Goal: Transaction & Acquisition: Purchase product/service

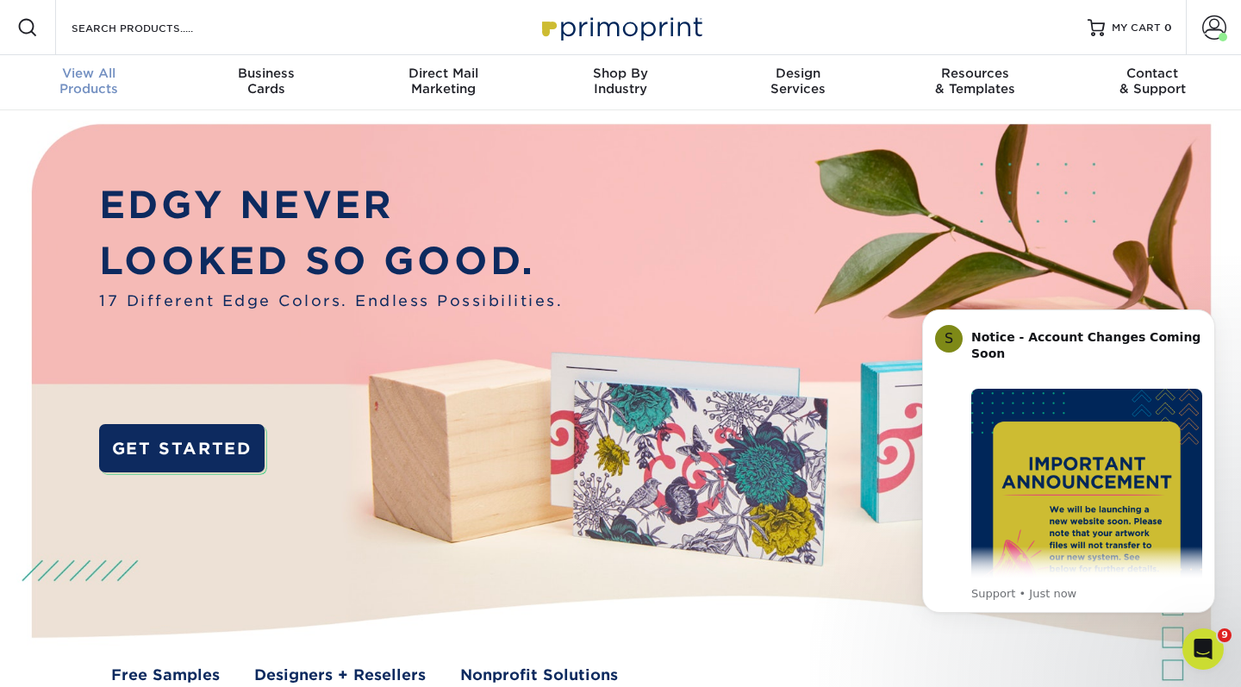
click at [103, 72] on span "View All" at bounding box center [89, 74] width 178 height 16
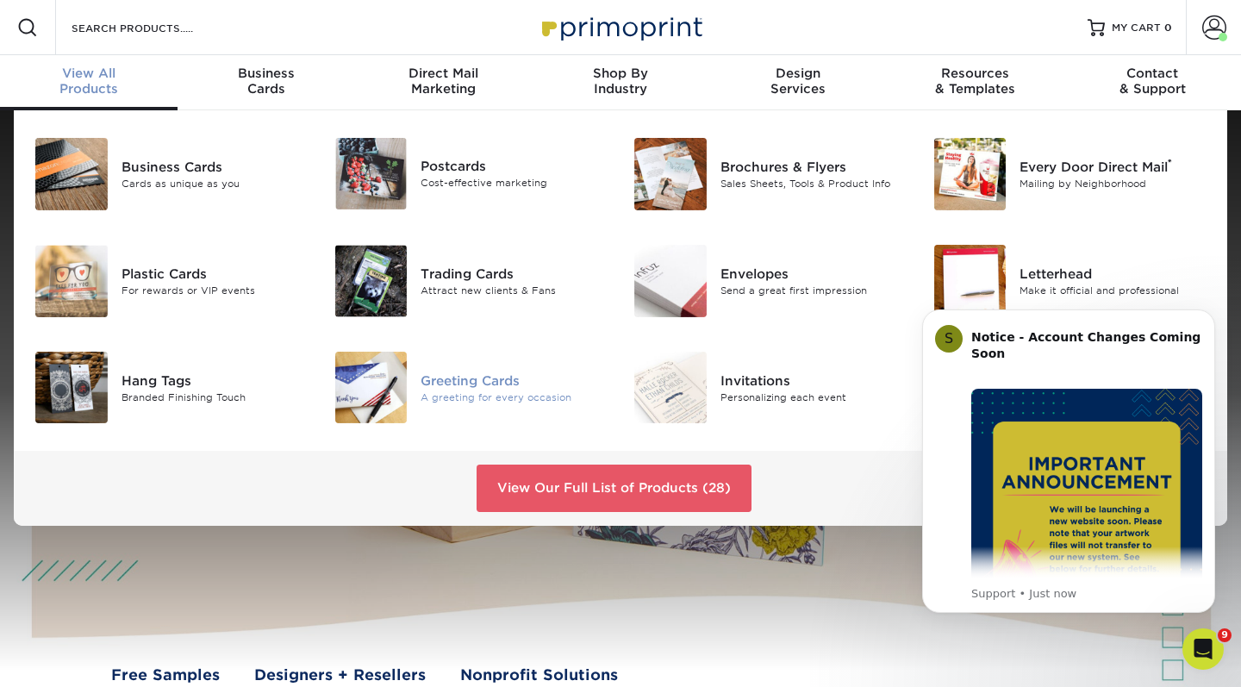
click at [456, 384] on div "Greeting Cards" at bounding box center [514, 380] width 187 height 19
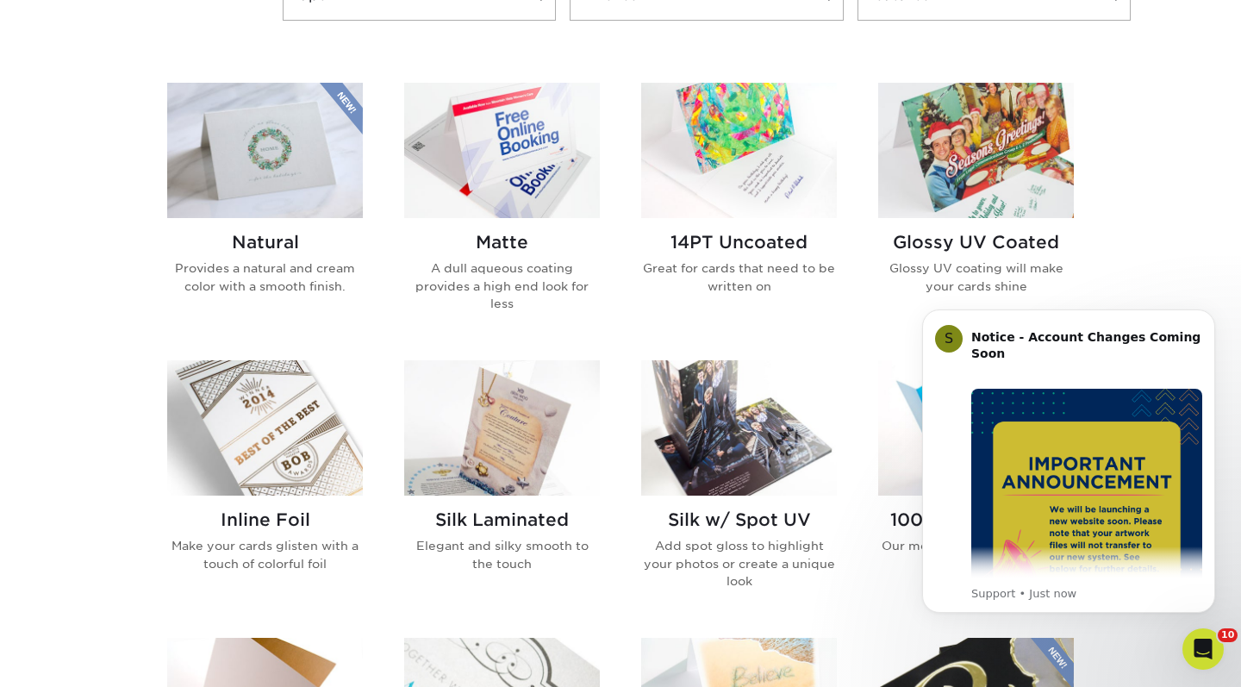
scroll to position [791, 0]
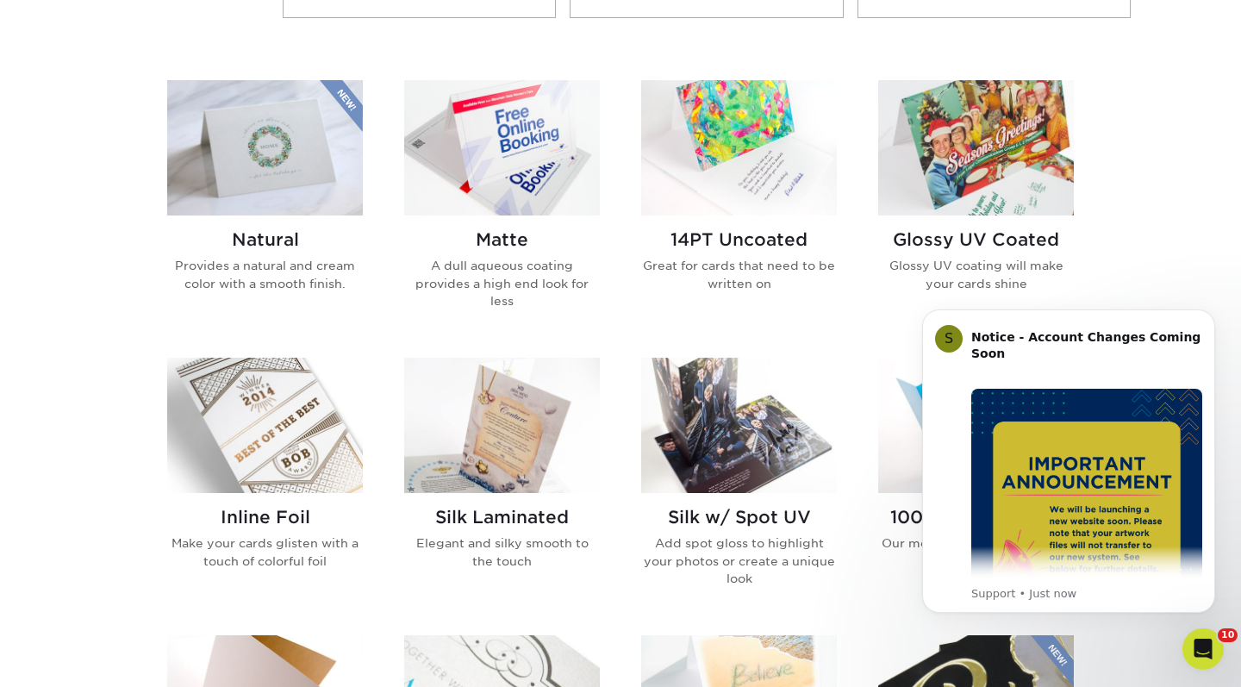
click at [713, 170] on img at bounding box center [739, 147] width 196 height 135
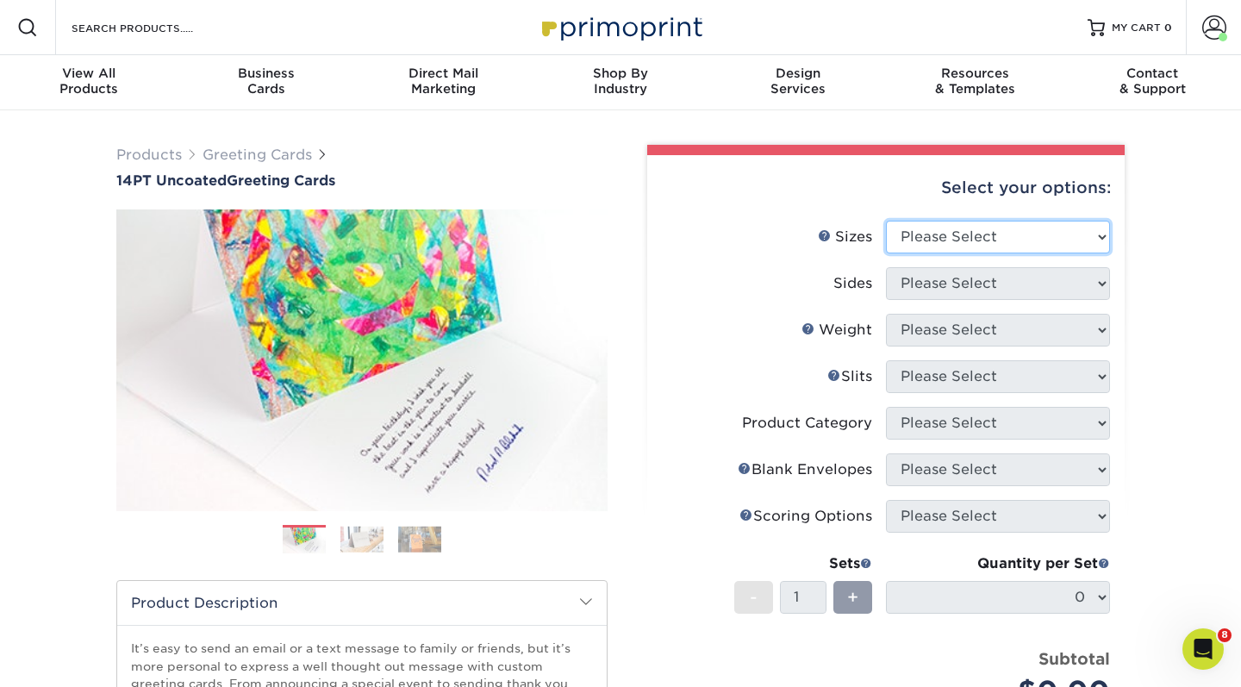
select select "5.50x8.50"
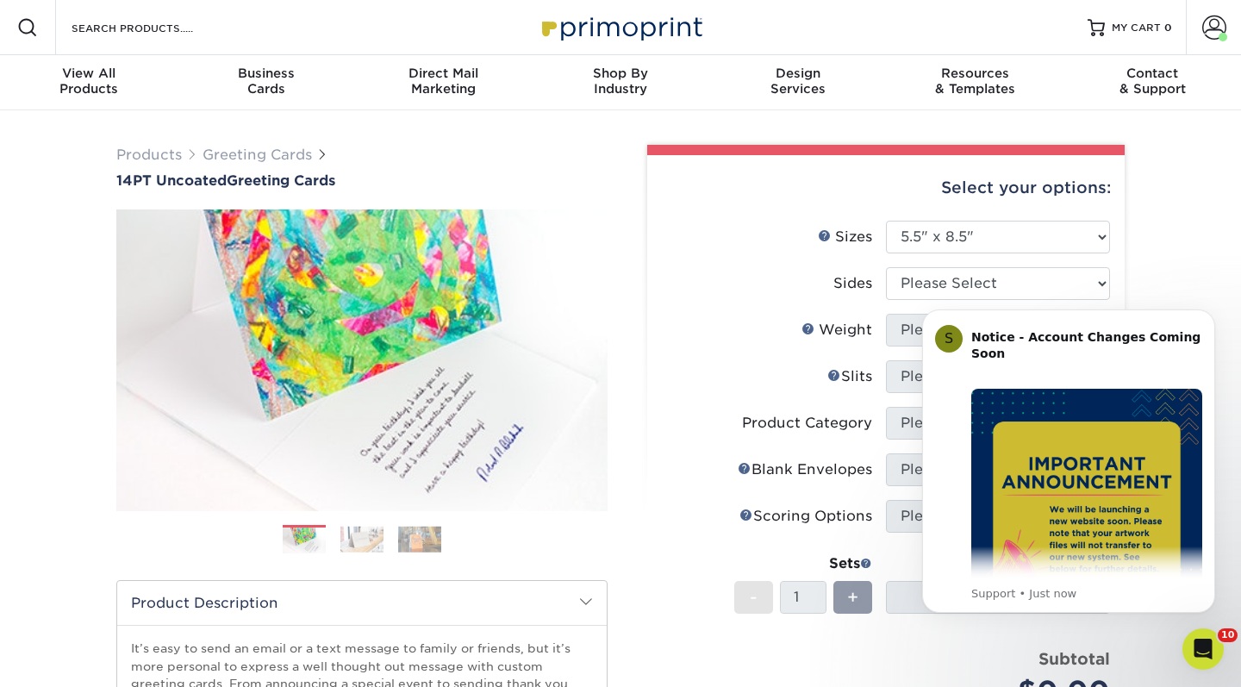
click html "S Notice - Account Changes Coming Soon ​ Past Order Files Will Not Transfer: Wh…"
click at [1213, 315] on icon "Dismiss notification" at bounding box center [1210, 313] width 9 height 9
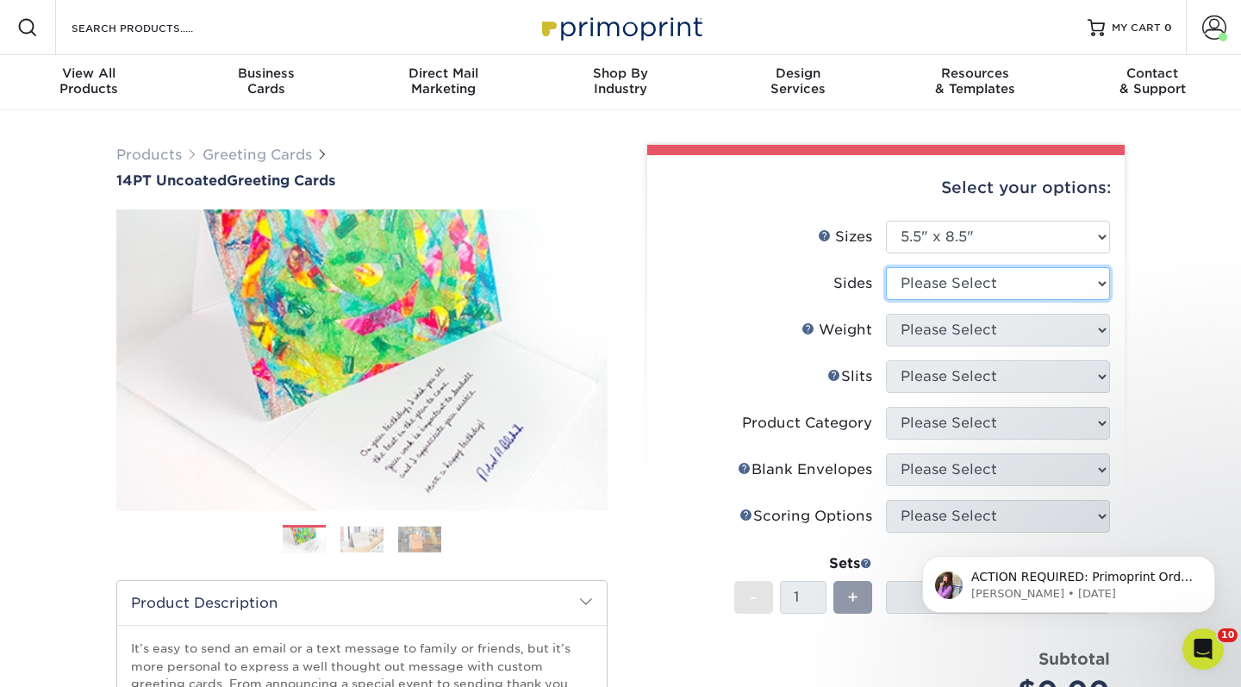
select select "32d3c223-f82c-492b-b915-ba065a00862f"
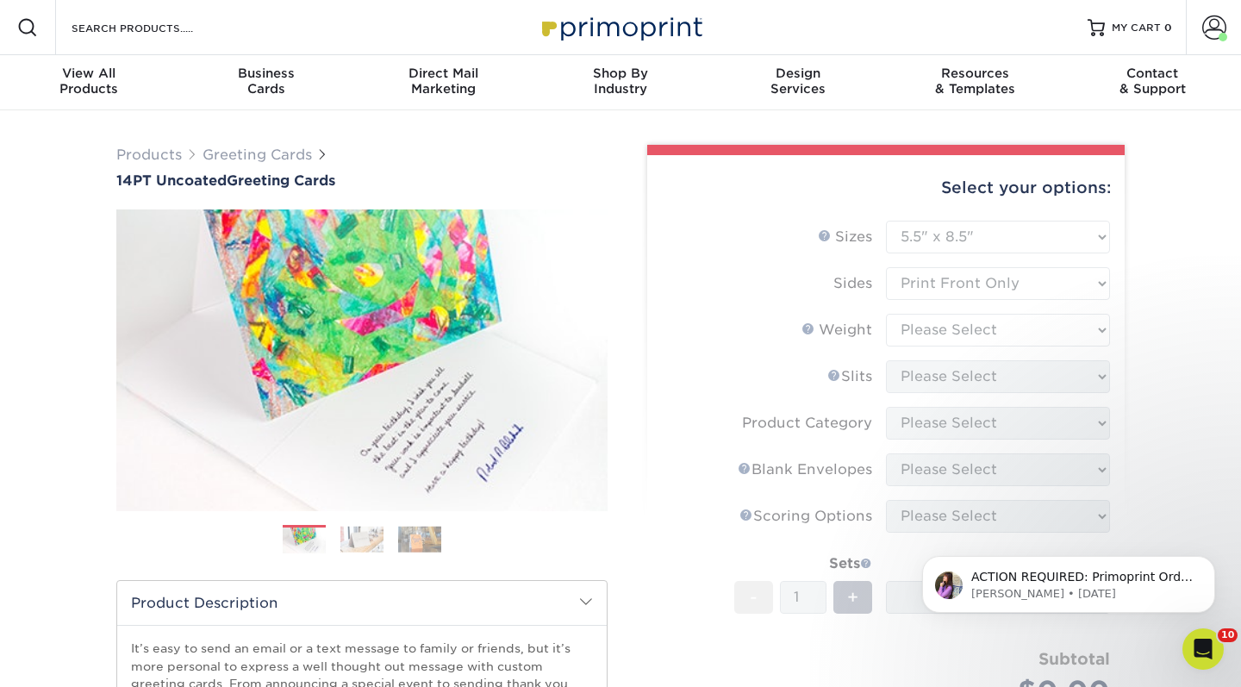
click at [968, 348] on form "Sizes Help Sizes Please Select 4.25" x 11" 5.5" x 8.5" 6" x 9" 6" x 12" 7" x 10…" at bounding box center [886, 484] width 450 height 527
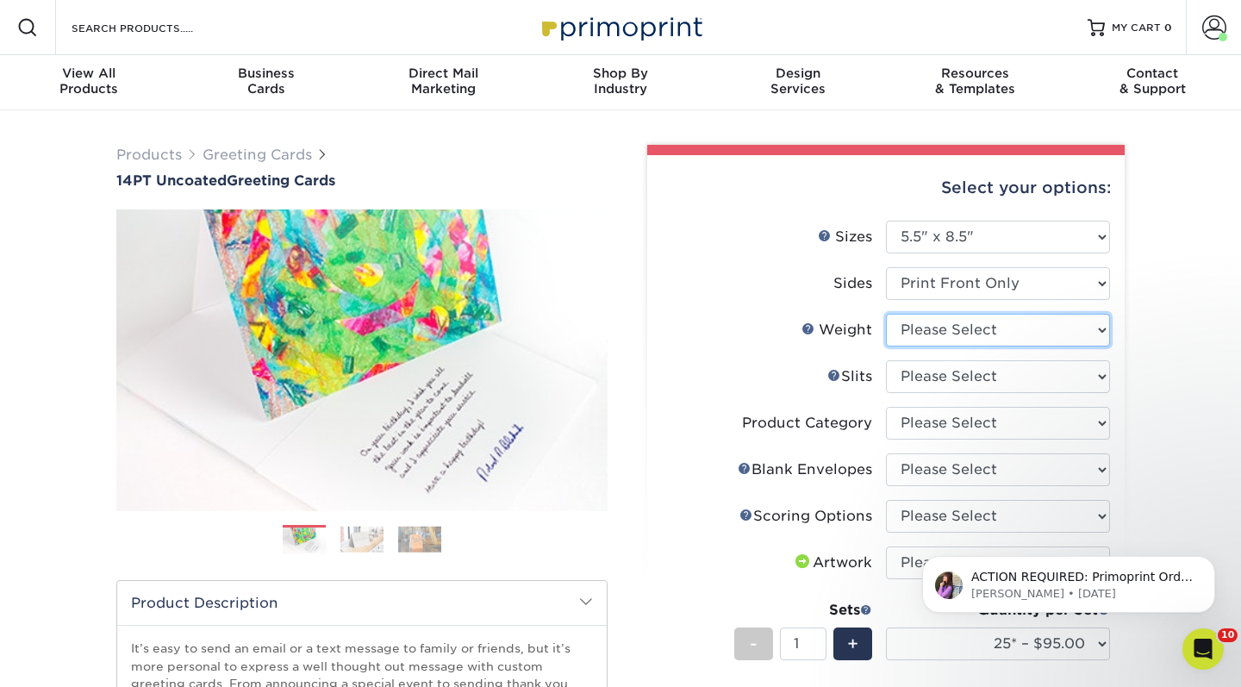
select select "14PT Uncoated"
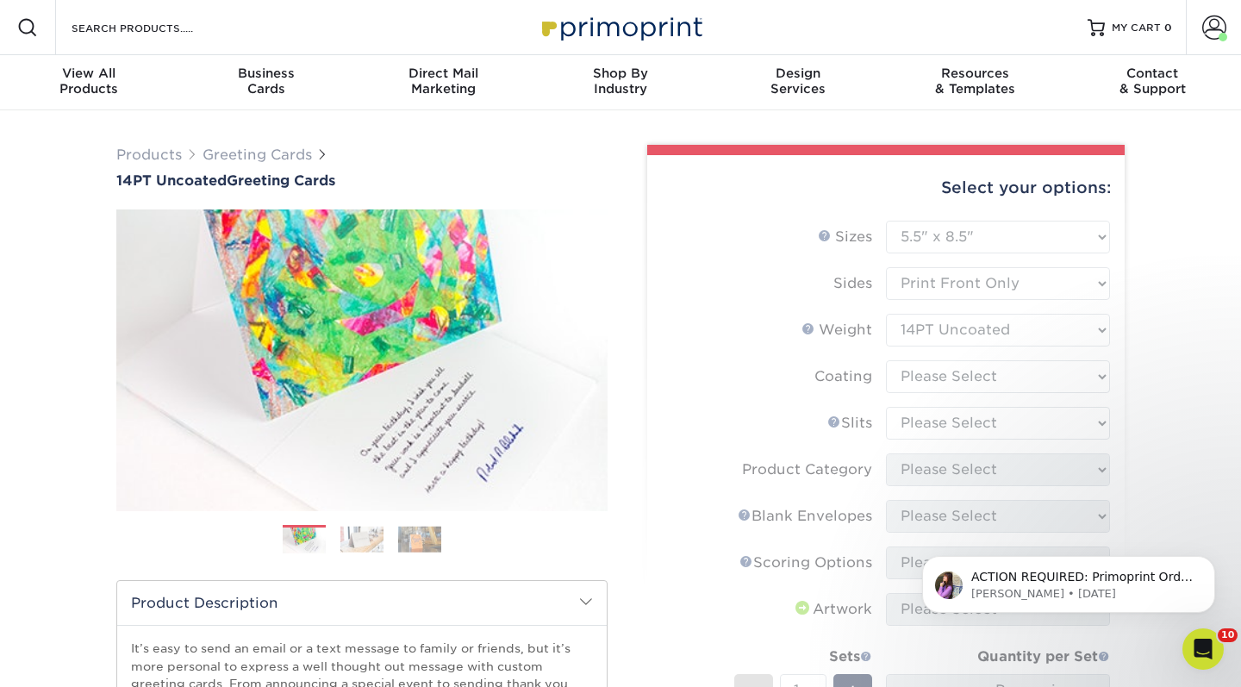
click at [964, 381] on form "Sizes Help Sizes Please Select 4.25" x 11" 5.5" x 8.5" 6" x 9" 6" x 12" 7" x 10…" at bounding box center [886, 539] width 450 height 636
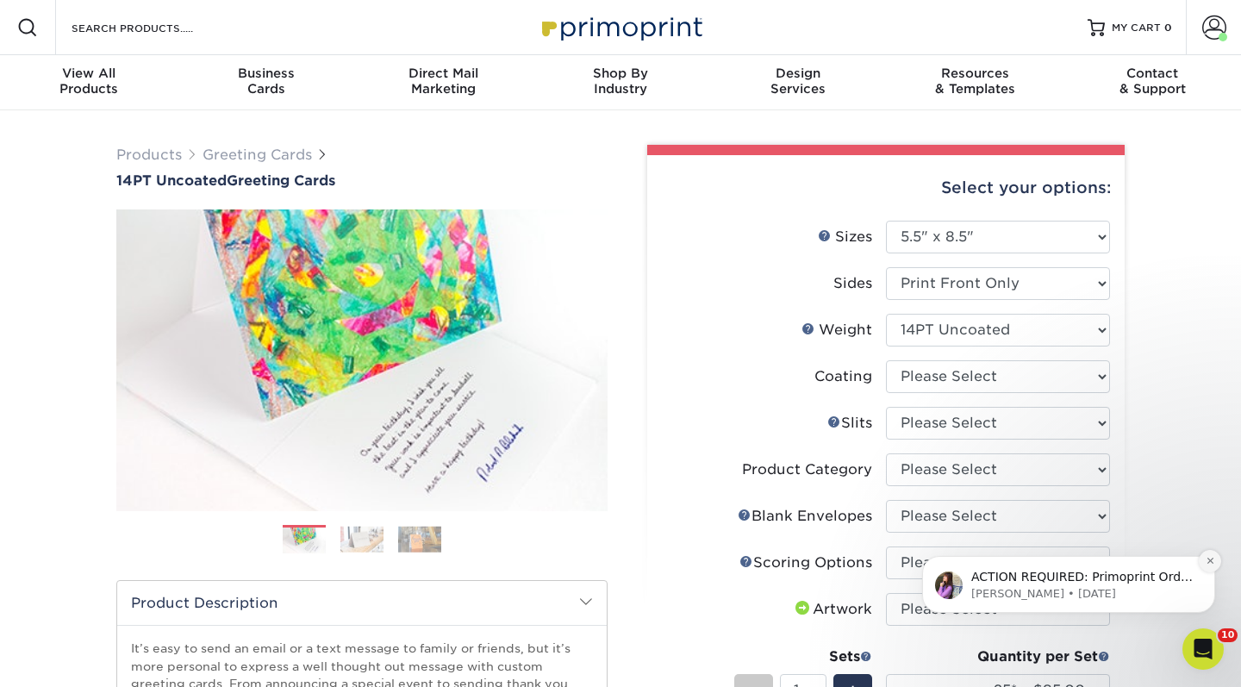
click at [1208, 562] on icon "Dismiss notification" at bounding box center [1210, 560] width 9 height 9
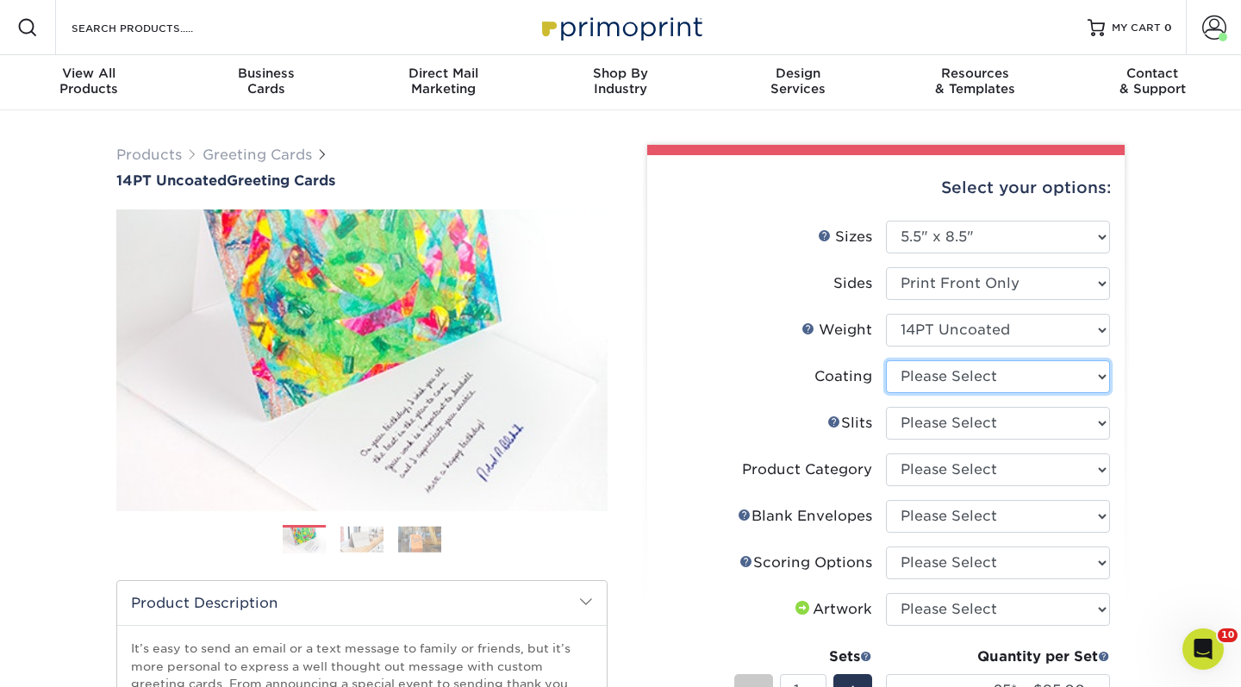
select select "3e7618de-abca-4bda-9f97-8b9129e913d8"
click at [0, 0] on div at bounding box center [0, 0] width 0 height 0
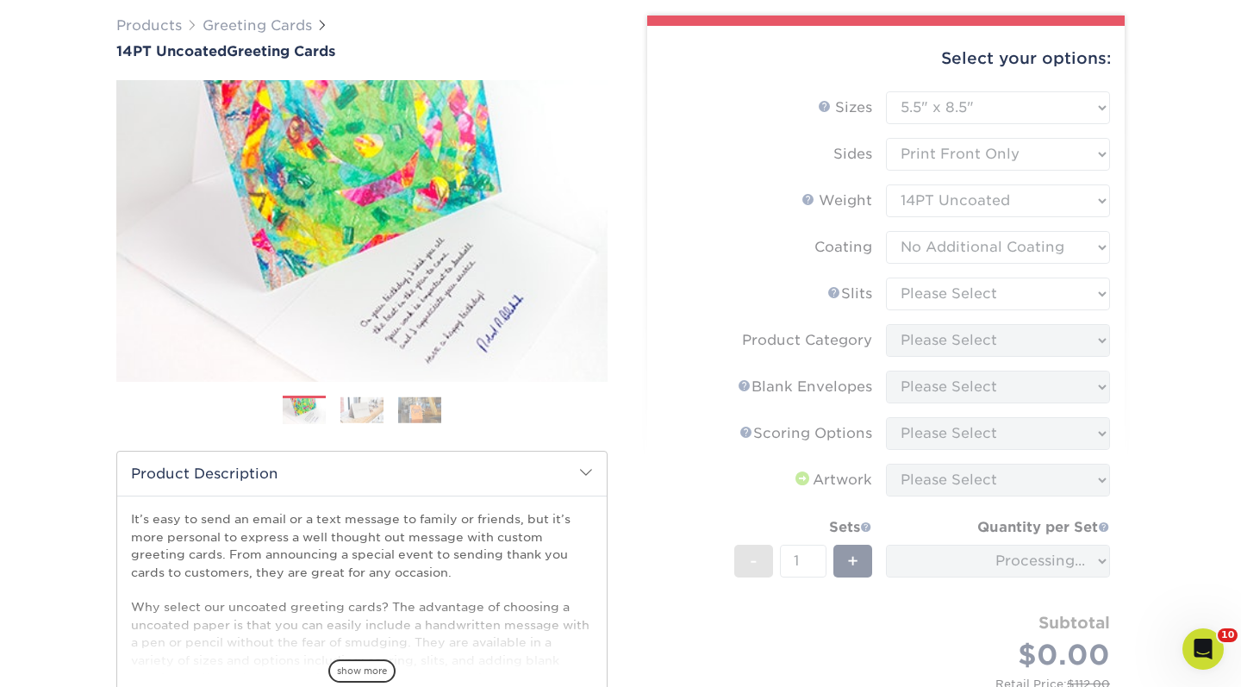
scroll to position [143, 0]
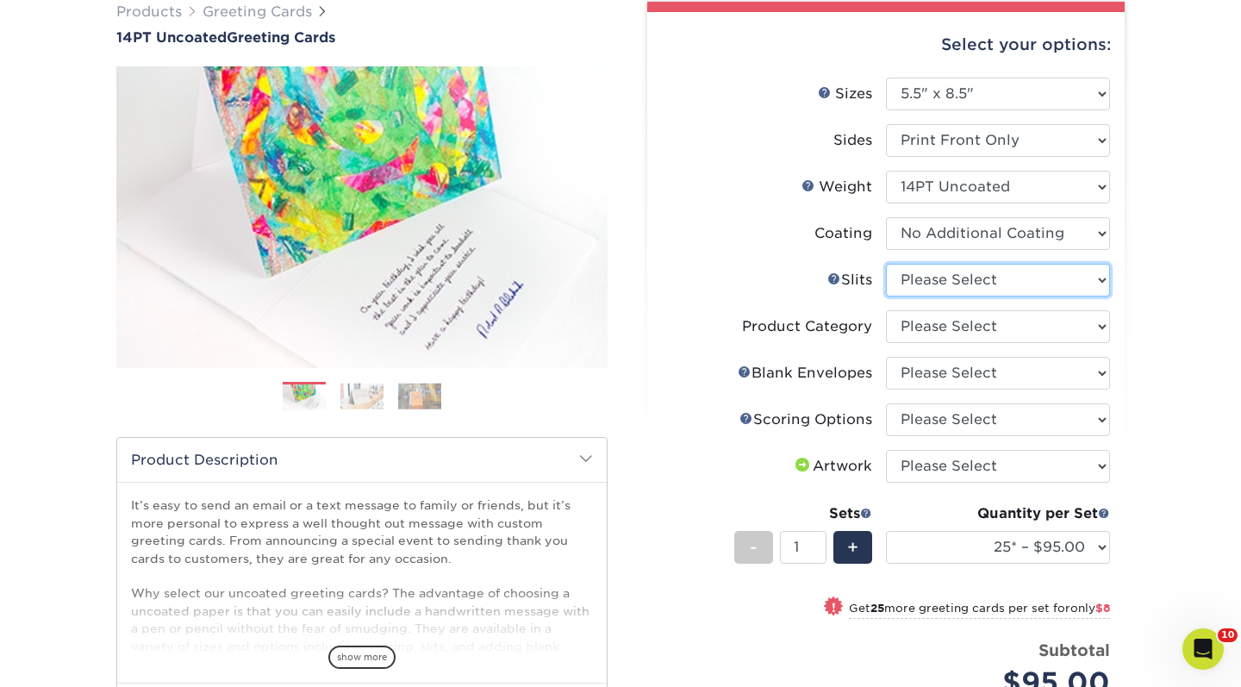
select select "c4055f3c-a707-4a99-931b-ce83690041fd"
select select "b7f8198f-f281-4438-a52e-cd7a5c5c0cfc"
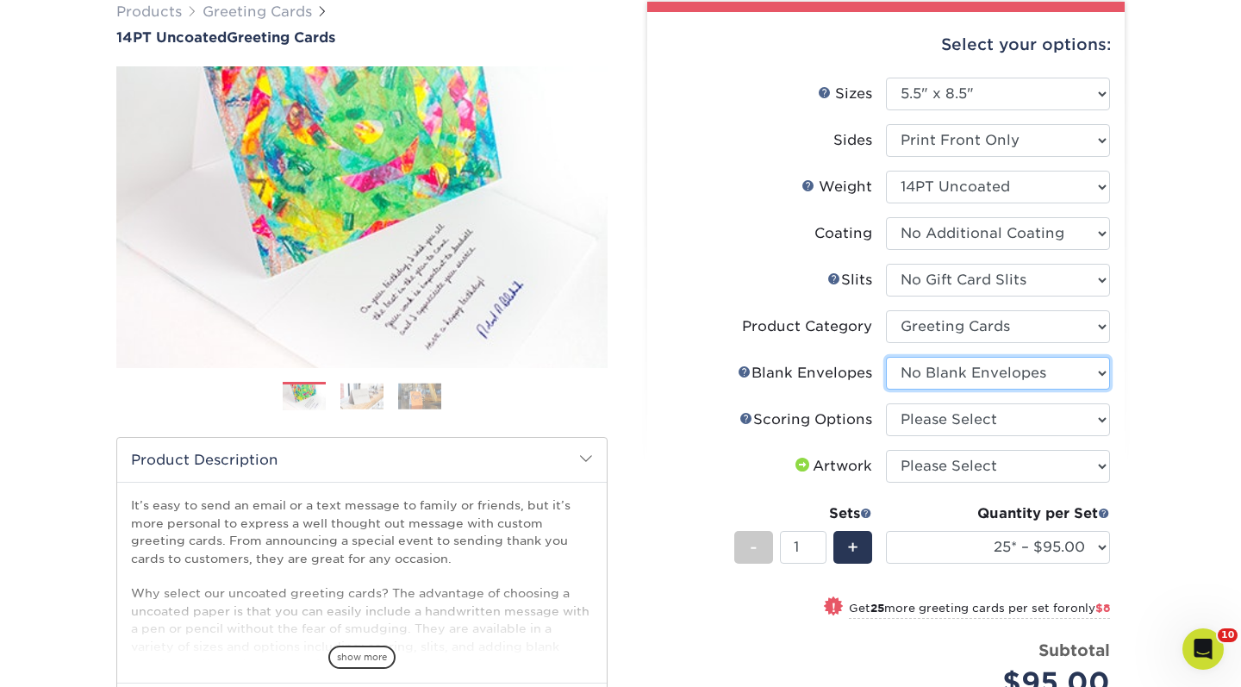
select select "90227d88-221f-44a3-b161-6c9bb9deb1b8"
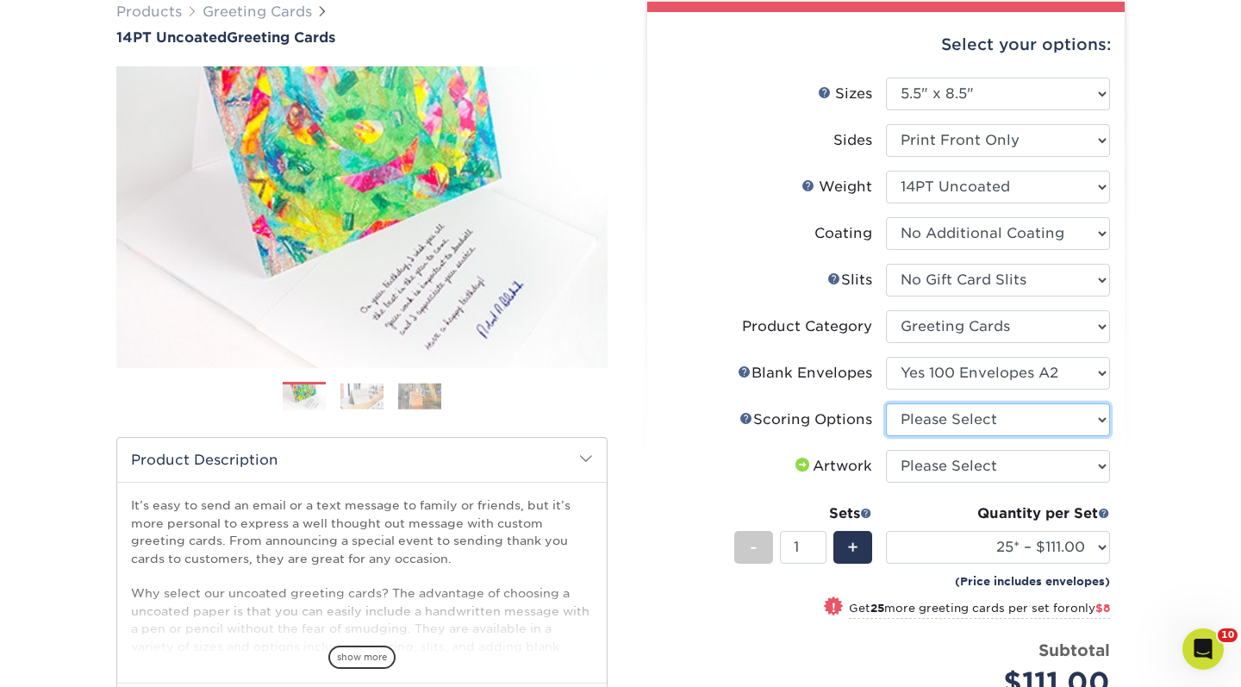
select select "b23166fa-223a-4016-b2d3-d3438452c7d9"
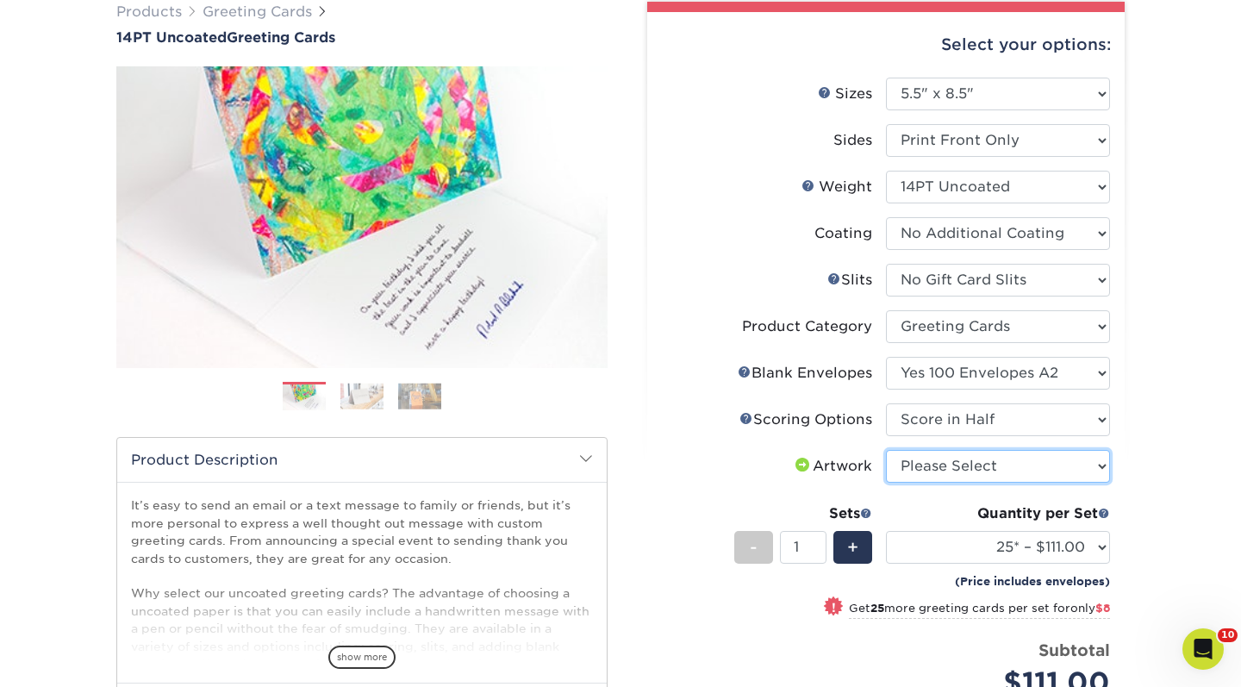
select select "upload"
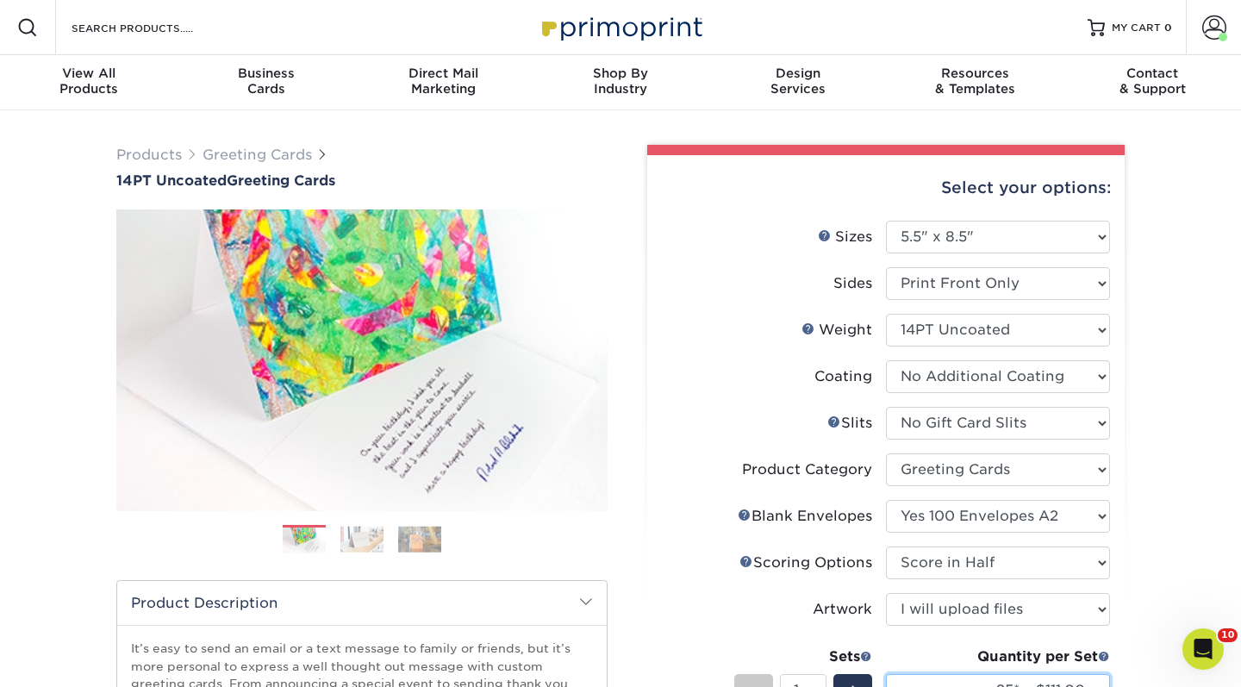
scroll to position [0, 0]
